Goal: Find specific page/section: Find specific page/section

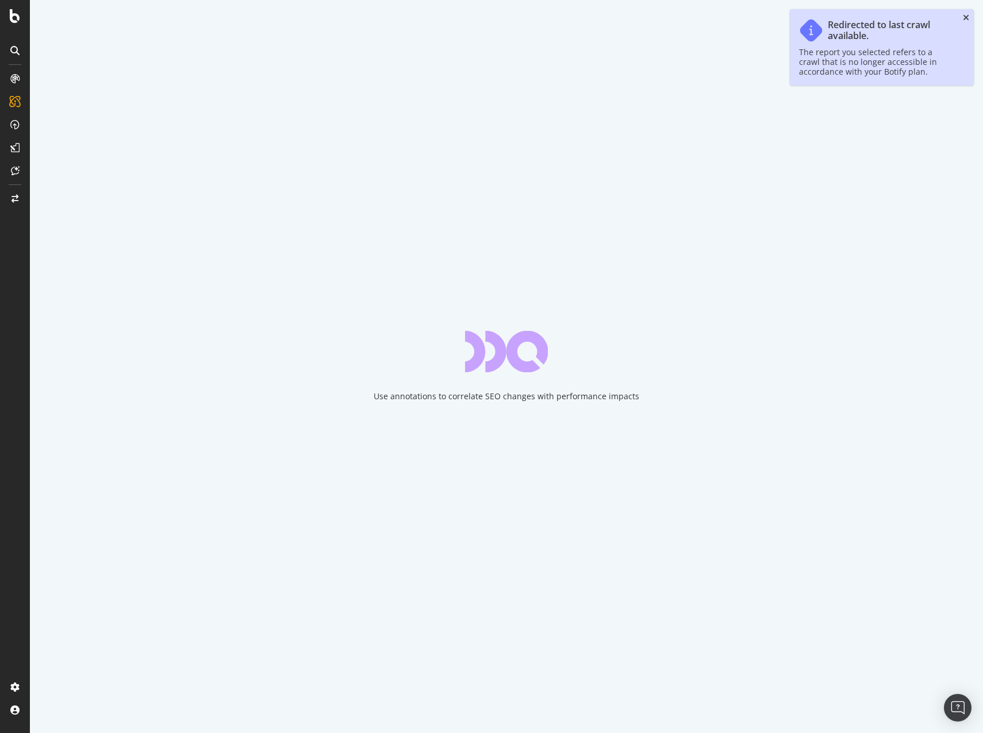
click at [966, 16] on icon "close toast" at bounding box center [965, 18] width 6 height 8
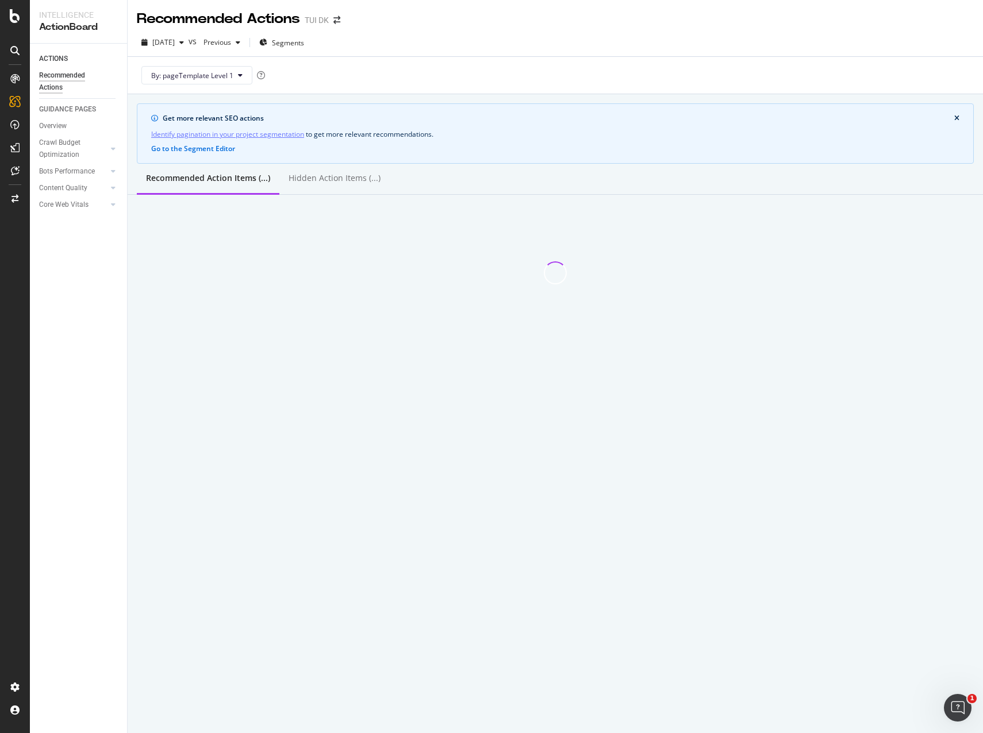
click at [515, 63] on div "By: pageTemplate Level 1" at bounding box center [555, 75] width 837 height 37
click at [45, 103] on div "Overview" at bounding box center [59, 106] width 33 height 11
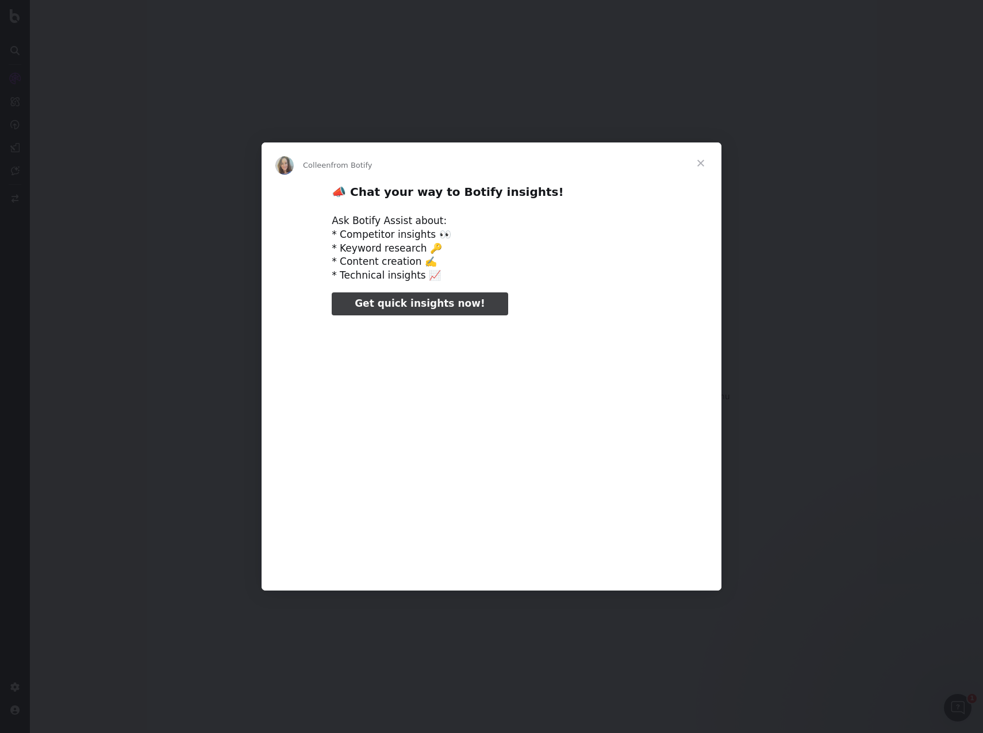
click at [700, 162] on span "Close" at bounding box center [700, 162] width 41 height 41
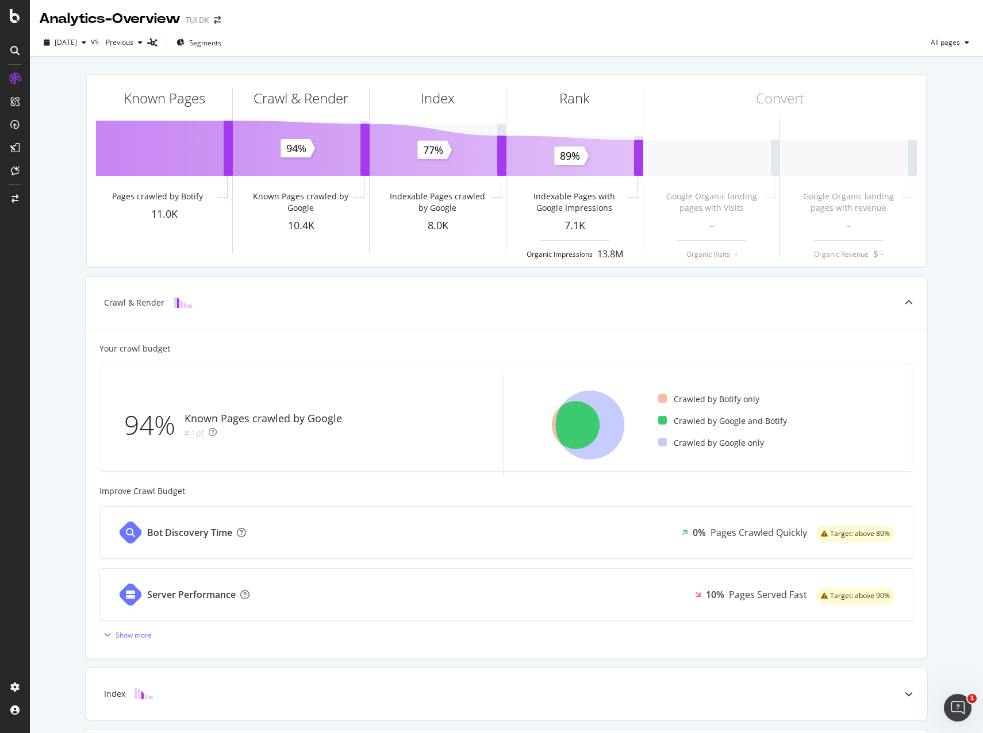
click at [67, 298] on div "Known Pages Pages crawled by Botify 11.0K Crawl & Render Known Pages crawled by…" at bounding box center [506, 444] width 953 height 775
click at [67, 157] on div "Known Pages Pages crawled by Botify 11.0K Crawl & Render Known Pages crawled by…" at bounding box center [506, 444] width 953 height 775
